Goal: Information Seeking & Learning: Learn about a topic

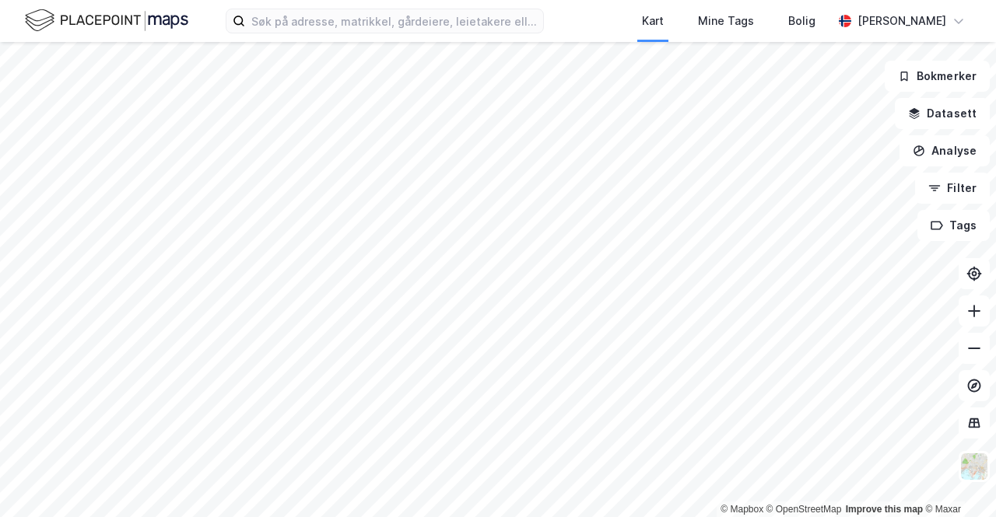
click at [348, 34] on div "Kart Mine Tags Bolig [PERSON_NAME]" at bounding box center [498, 21] width 996 height 42
click at [324, 18] on input at bounding box center [394, 20] width 298 height 23
paste input "Ringeriksveien 169, 1339 [GEOGRAPHIC_DATA]"
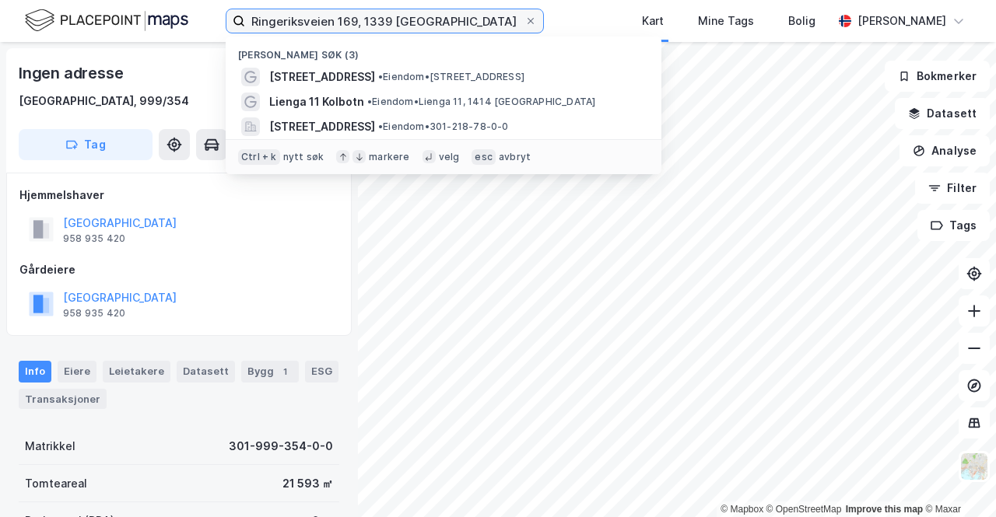
type input "Ringeriksveien 169, 1339 [GEOGRAPHIC_DATA]"
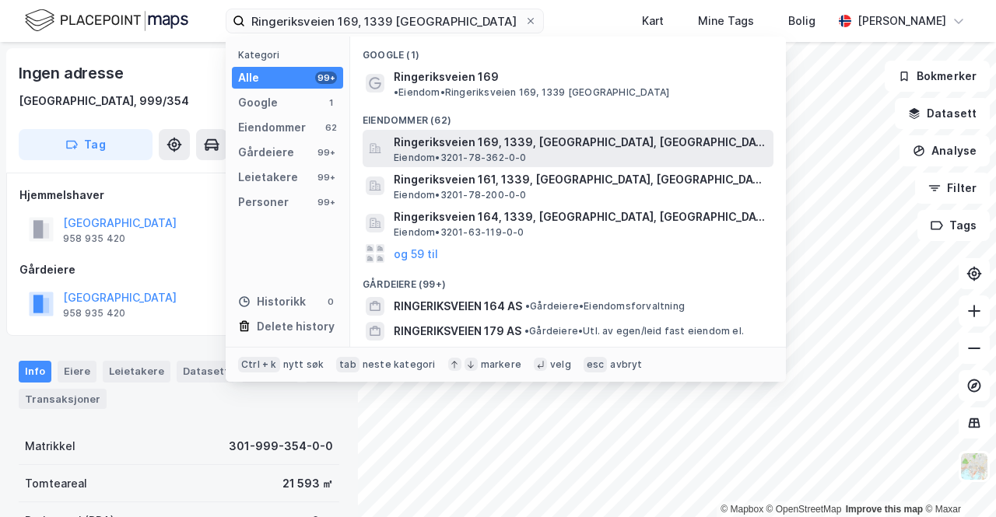
click at [432, 136] on span "Ringeriksveien 169, 1339, [GEOGRAPHIC_DATA], [GEOGRAPHIC_DATA]" at bounding box center [580, 142] width 373 height 19
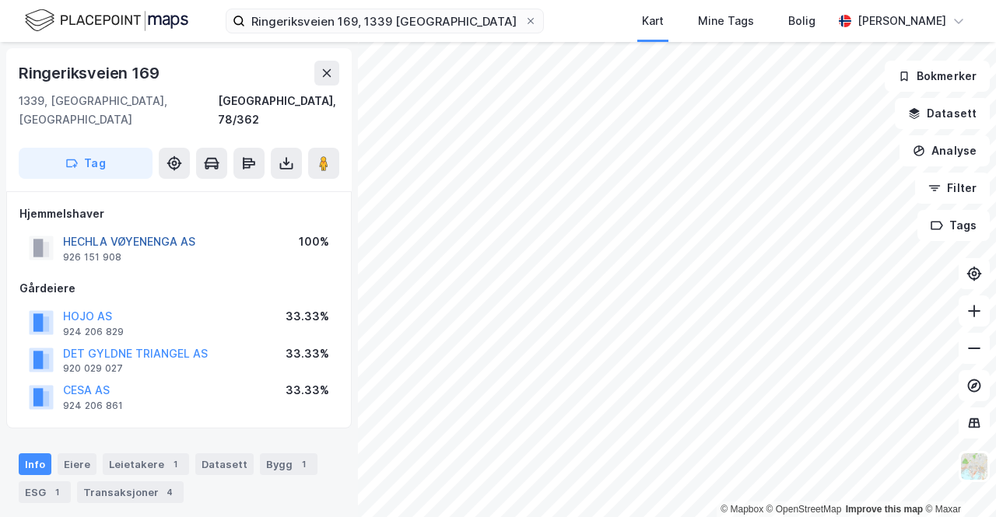
click at [0, 0] on button "HECHLA VØYENENGA AS" at bounding box center [0, 0] width 0 height 0
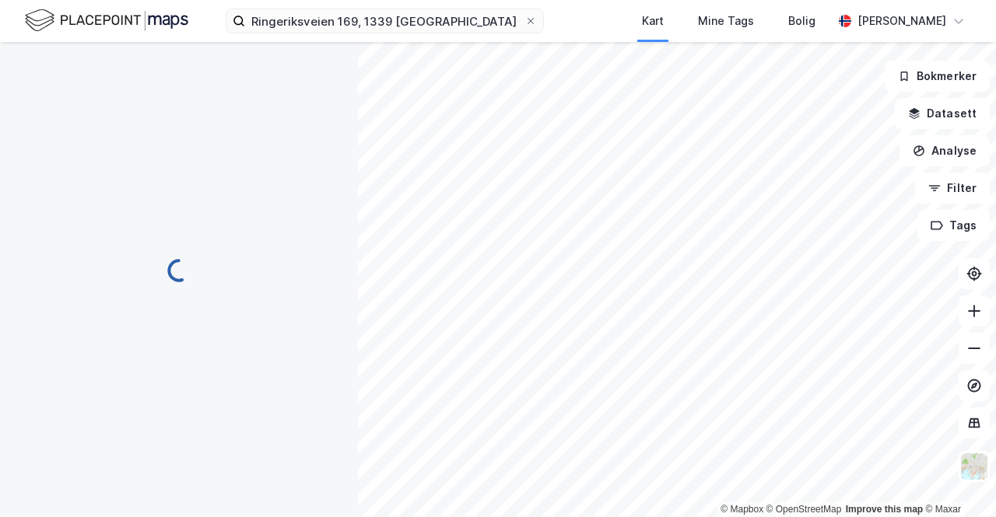
scroll to position [9, 0]
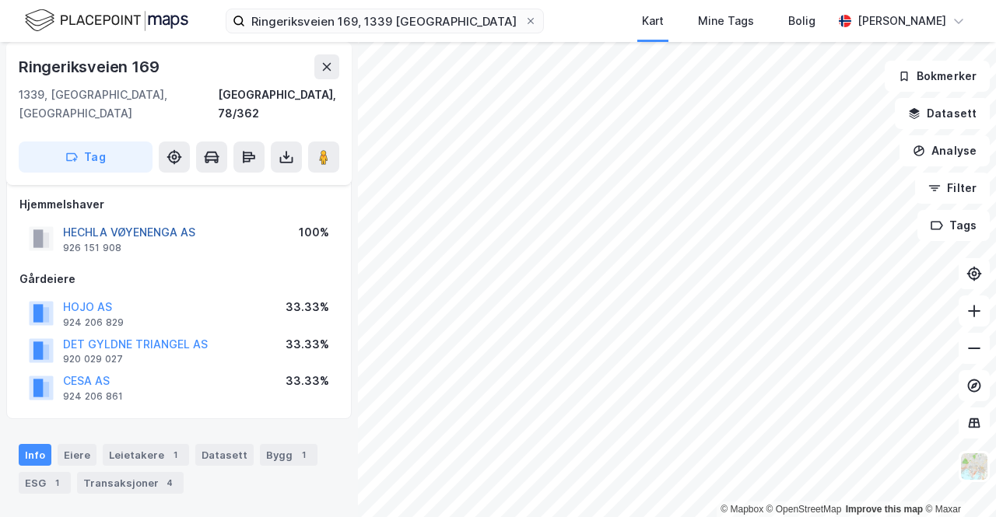
click at [0, 0] on button "HECHLA VØYENENGA AS" at bounding box center [0, 0] width 0 height 0
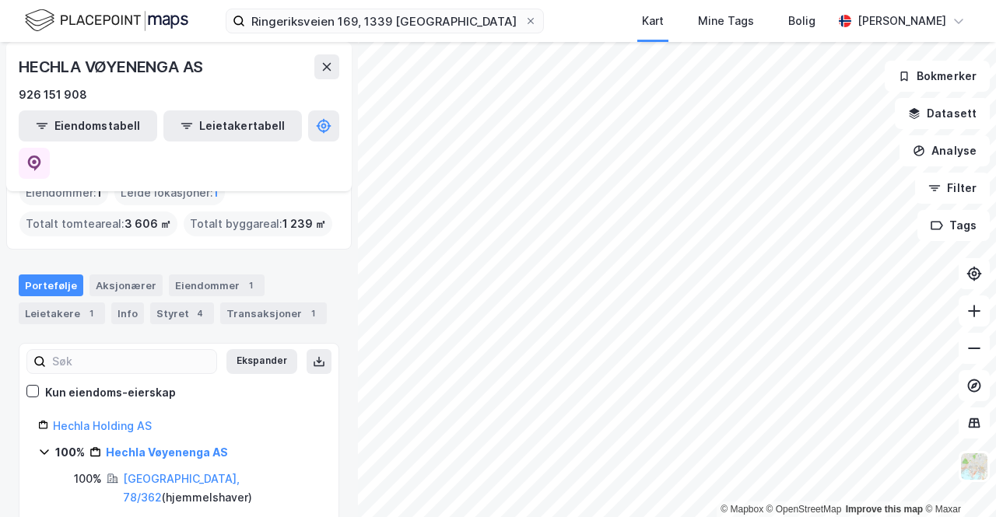
scroll to position [82, 0]
click at [118, 418] on link "Hechla Holding AS" at bounding box center [102, 424] width 99 height 13
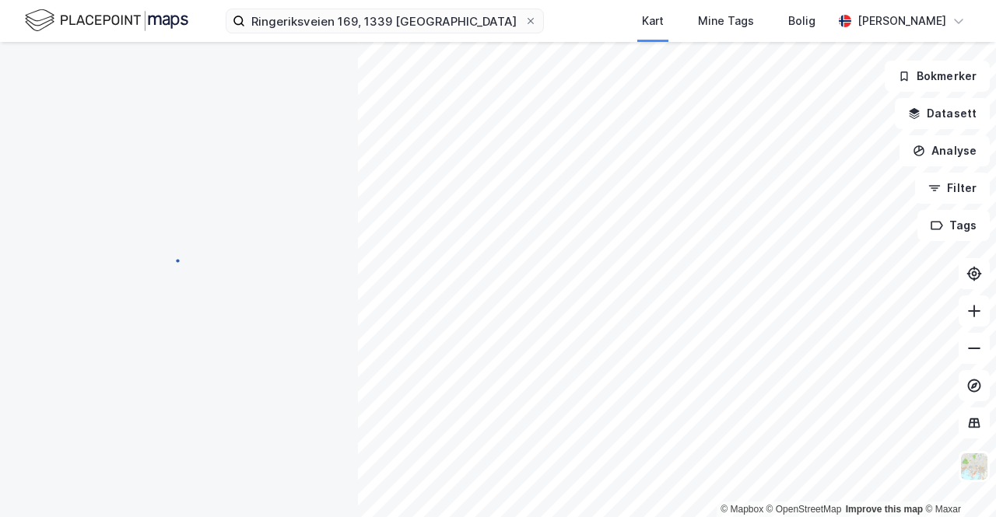
scroll to position [0, 0]
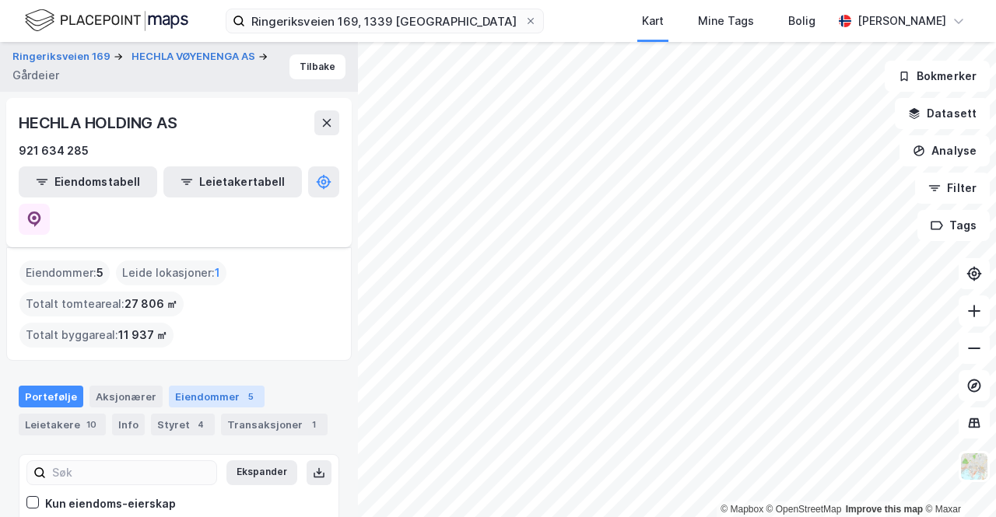
click at [198, 386] on div "Eiendommer 5" at bounding box center [217, 397] width 96 height 22
